Goal: Entertainment & Leisure: Consume media (video, audio)

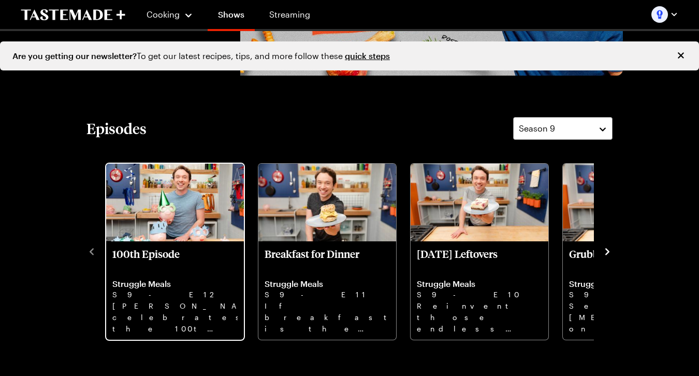
scroll to position [203, 0]
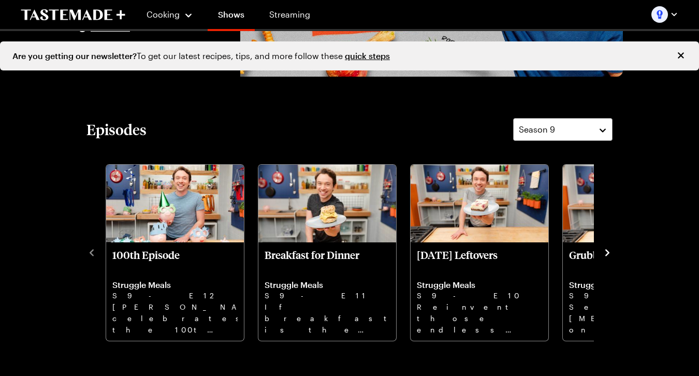
click at [680, 51] on icon "Close" at bounding box center [681, 55] width 10 height 10
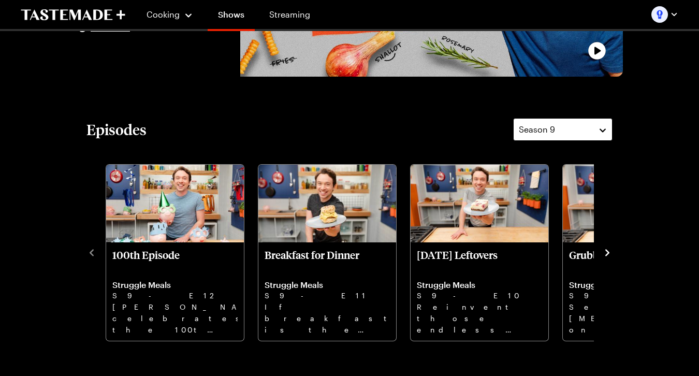
click at [564, 119] on button "Season 9" at bounding box center [562, 129] width 99 height 23
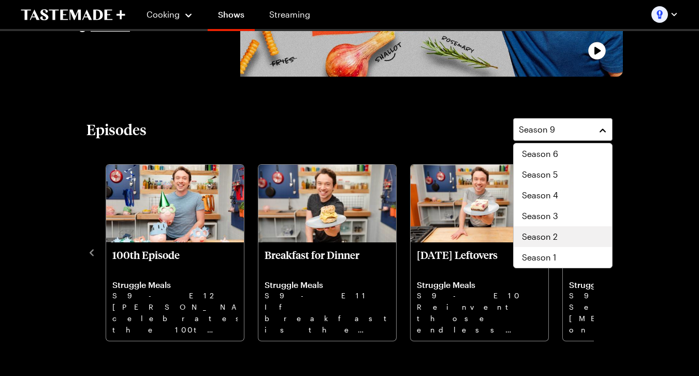
scroll to position [62, 0]
click at [540, 251] on div "Season 1" at bounding box center [563, 257] width 98 height 21
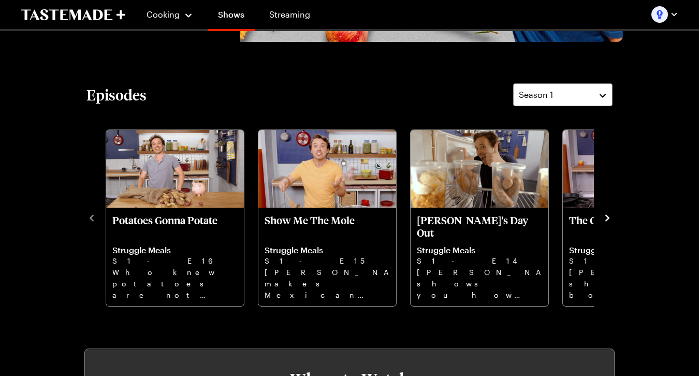
scroll to position [240, 0]
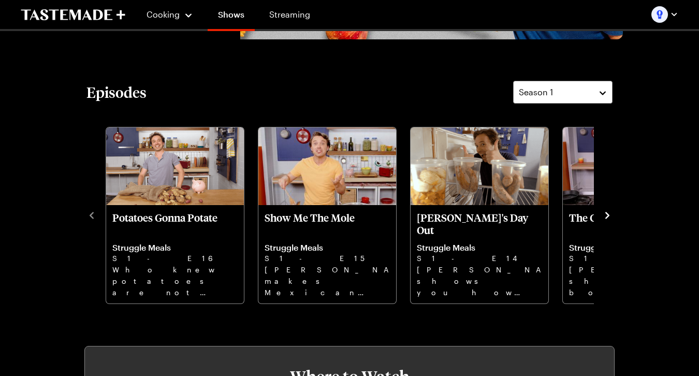
click at [610, 211] on icon "navigate to next item" at bounding box center [607, 215] width 10 height 10
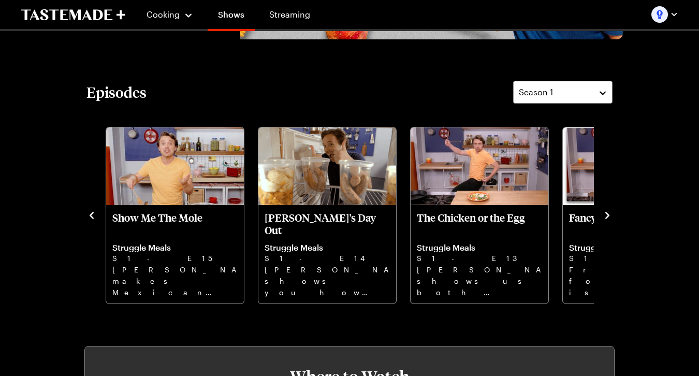
click at [610, 211] on icon "navigate to next item" at bounding box center [607, 215] width 10 height 10
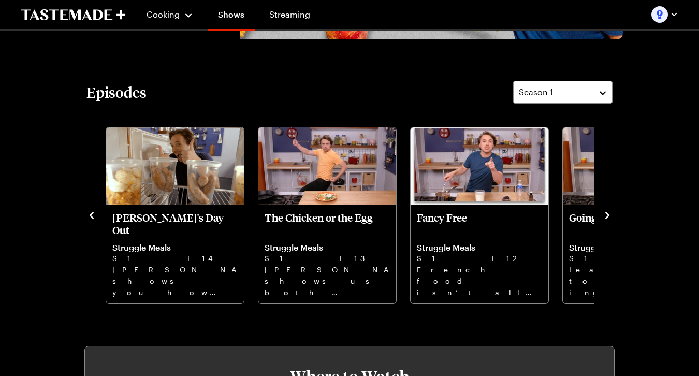
click at [610, 211] on icon "navigate to next item" at bounding box center [607, 215] width 10 height 10
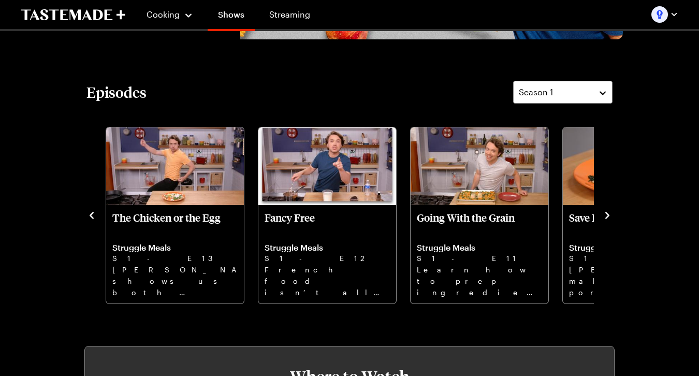
click at [610, 211] on icon "navigate to next item" at bounding box center [607, 215] width 10 height 10
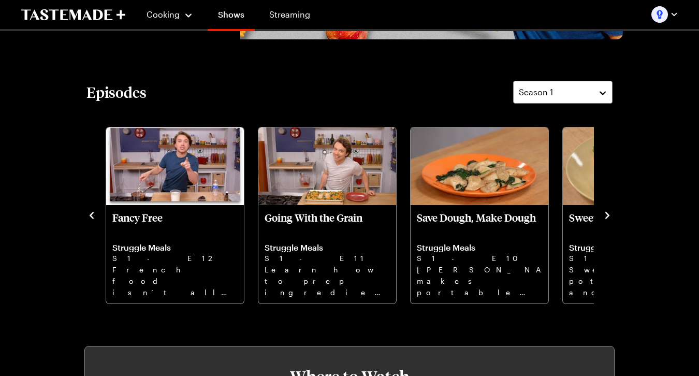
click at [610, 211] on icon "navigate to next item" at bounding box center [607, 215] width 10 height 10
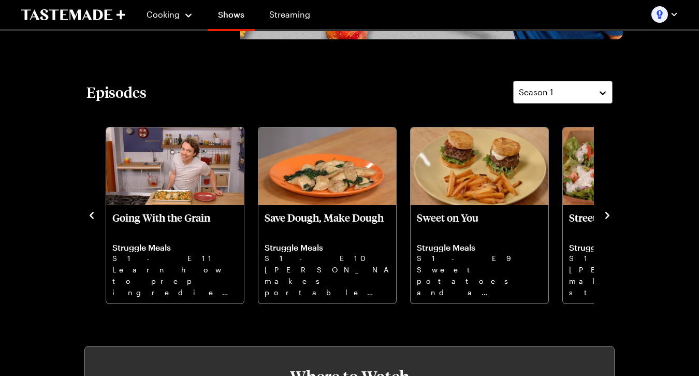
click at [610, 211] on icon "navigate to next item" at bounding box center [607, 215] width 10 height 10
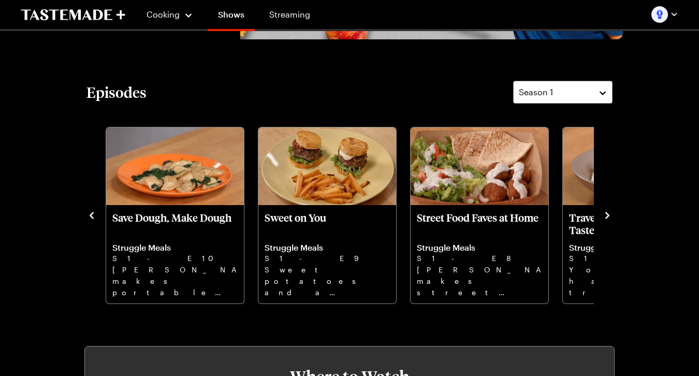
click at [610, 211] on icon "navigate to next item" at bounding box center [607, 215] width 10 height 10
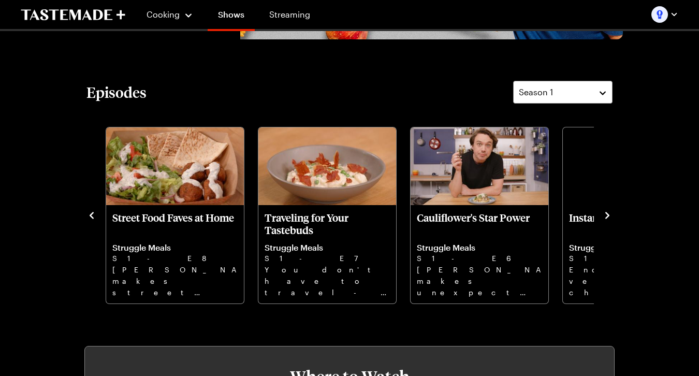
click at [610, 211] on icon "navigate to next item" at bounding box center [607, 215] width 10 height 10
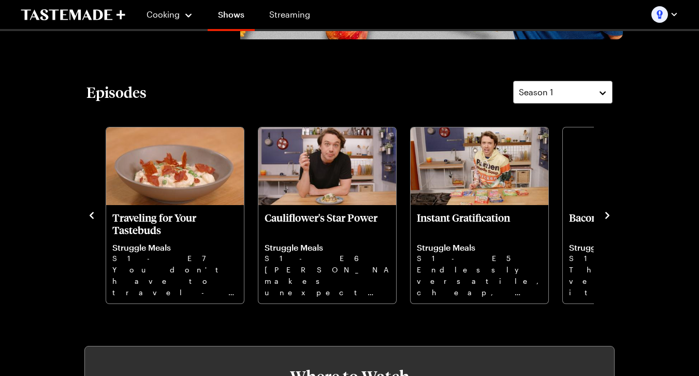
click at [610, 211] on icon "navigate to next item" at bounding box center [607, 215] width 10 height 10
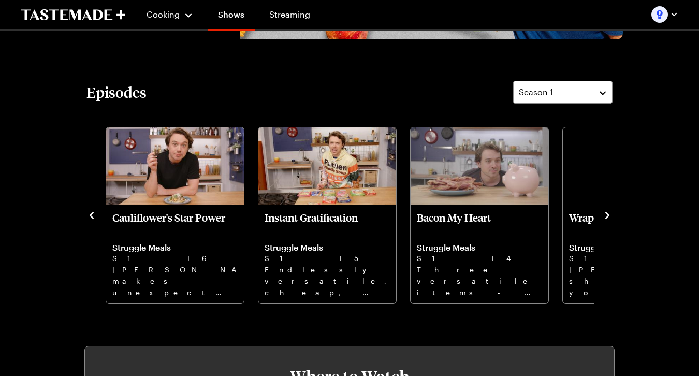
click at [610, 211] on icon "navigate to next item" at bounding box center [607, 215] width 10 height 10
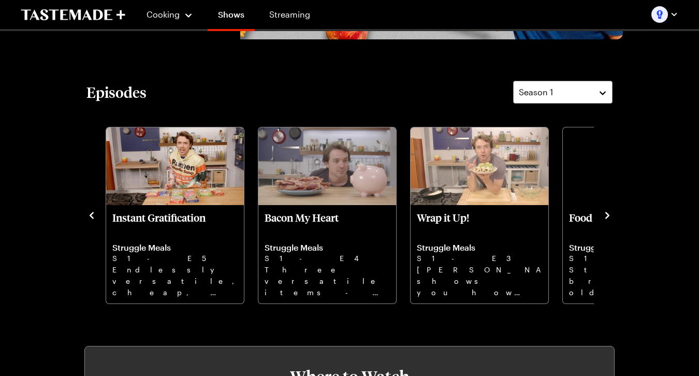
click at [610, 211] on icon "navigate to next item" at bounding box center [607, 215] width 10 height 10
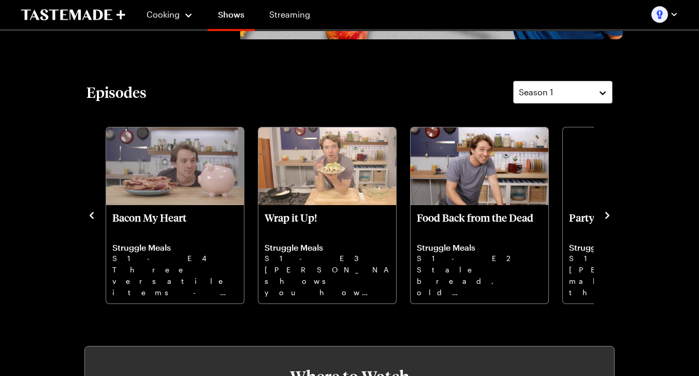
click at [610, 211] on icon "navigate to next item" at bounding box center [607, 215] width 10 height 10
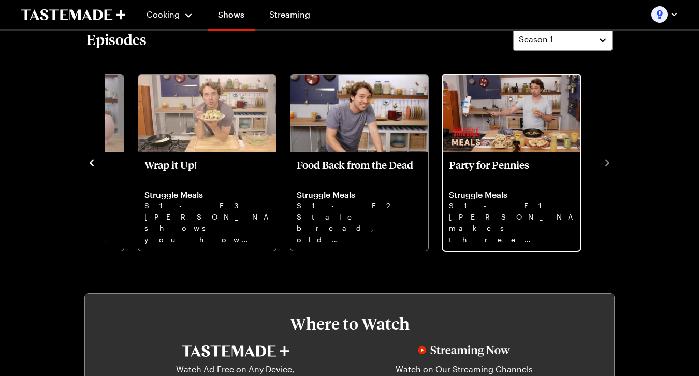
scroll to position [294, 0]
click at [510, 141] on img "Party for Pennies" at bounding box center [512, 113] width 138 height 78
